Goal: Task Accomplishment & Management: Manage account settings

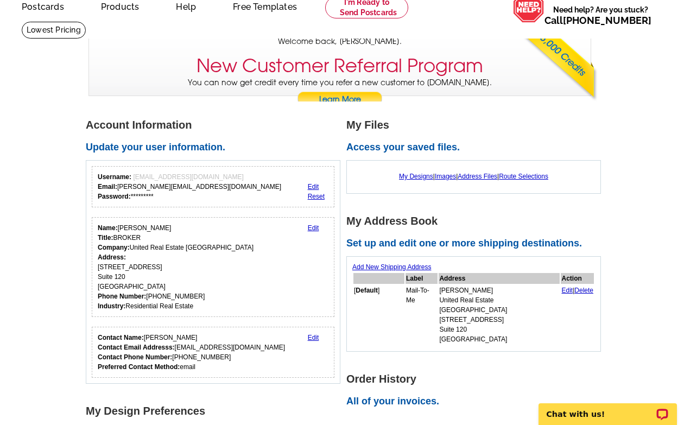
scroll to position [56, 0]
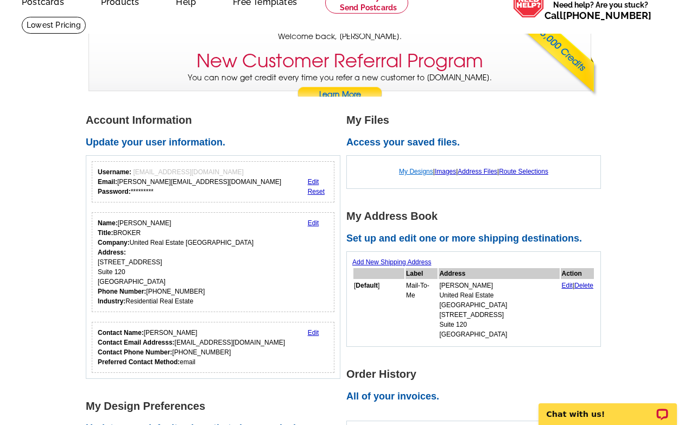
click at [409, 171] on link "My Designs" at bounding box center [416, 172] width 34 height 8
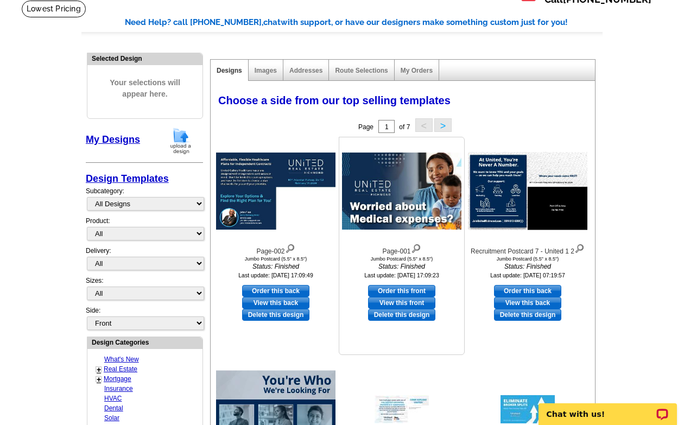
scroll to position [73, 0]
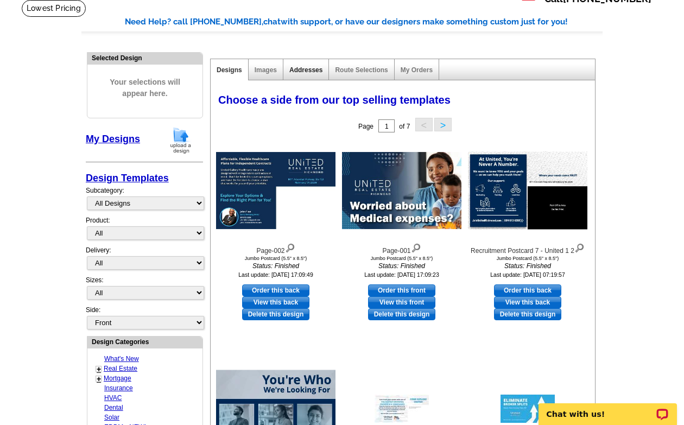
click at [310, 70] on link "Addresses" at bounding box center [305, 70] width 33 height 8
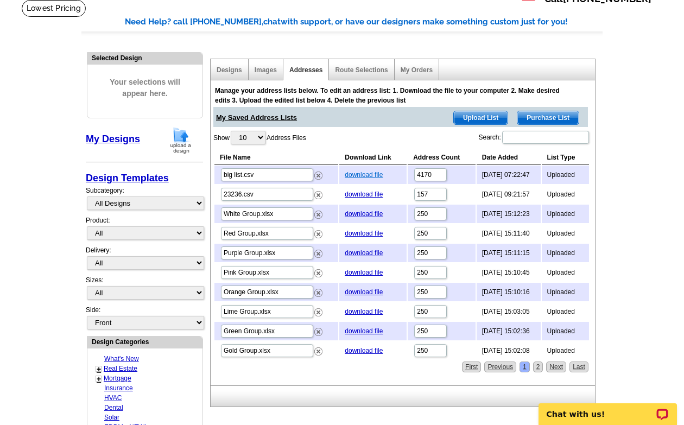
click at [361, 176] on link "download file" at bounding box center [364, 175] width 38 height 8
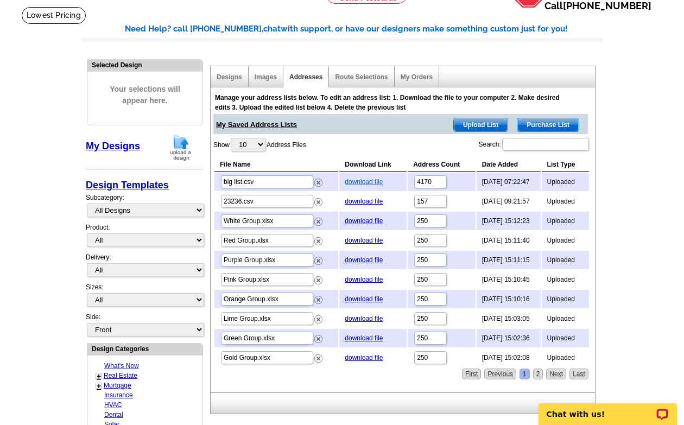
scroll to position [66, 0]
click at [360, 181] on link "download file" at bounding box center [364, 182] width 38 height 8
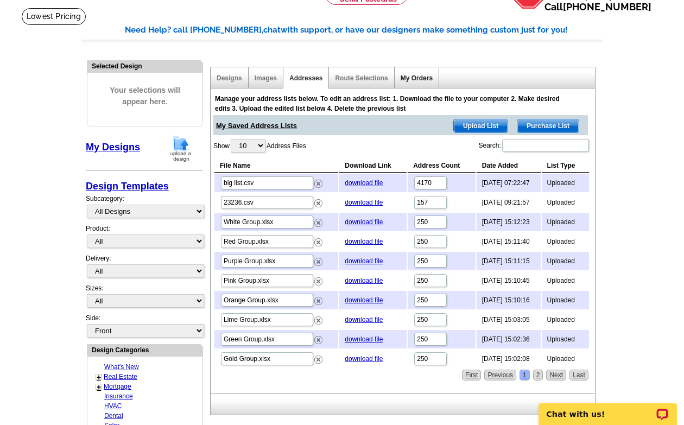
click at [410, 75] on link "My Orders" at bounding box center [416, 78] width 32 height 8
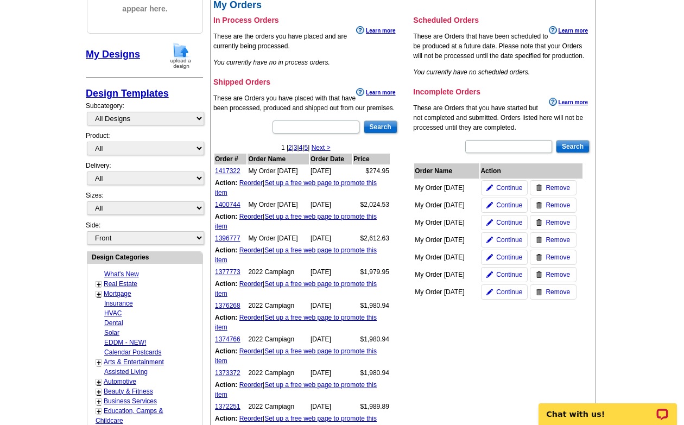
scroll to position [164, 0]
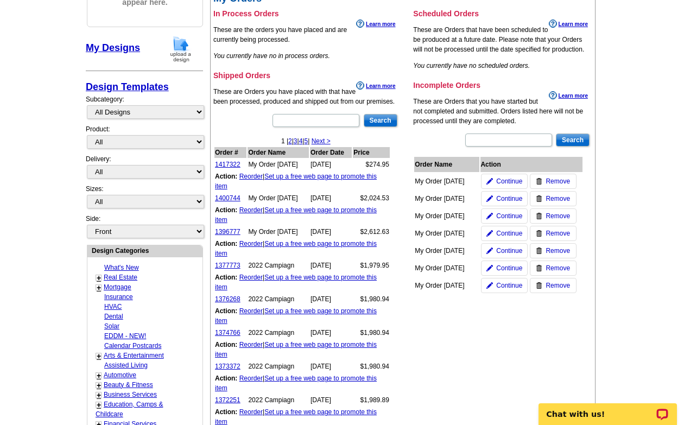
click at [443, 183] on div "My Order [DATE]" at bounding box center [445, 181] width 60 height 10
click at [312, 212] on link "Set up a free web page to promote this item" at bounding box center [296, 214] width 162 height 17
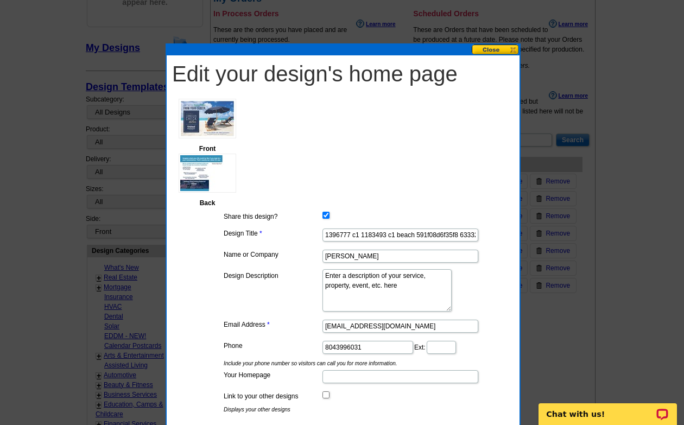
click at [207, 126] on img at bounding box center [208, 119] width 58 height 40
click at [497, 49] on button at bounding box center [496, 49] width 48 height 10
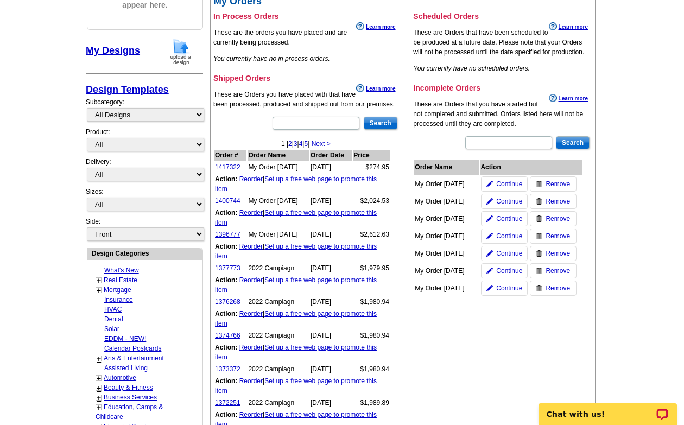
scroll to position [165, 0]
